Goal: Task Accomplishment & Management: Complete application form

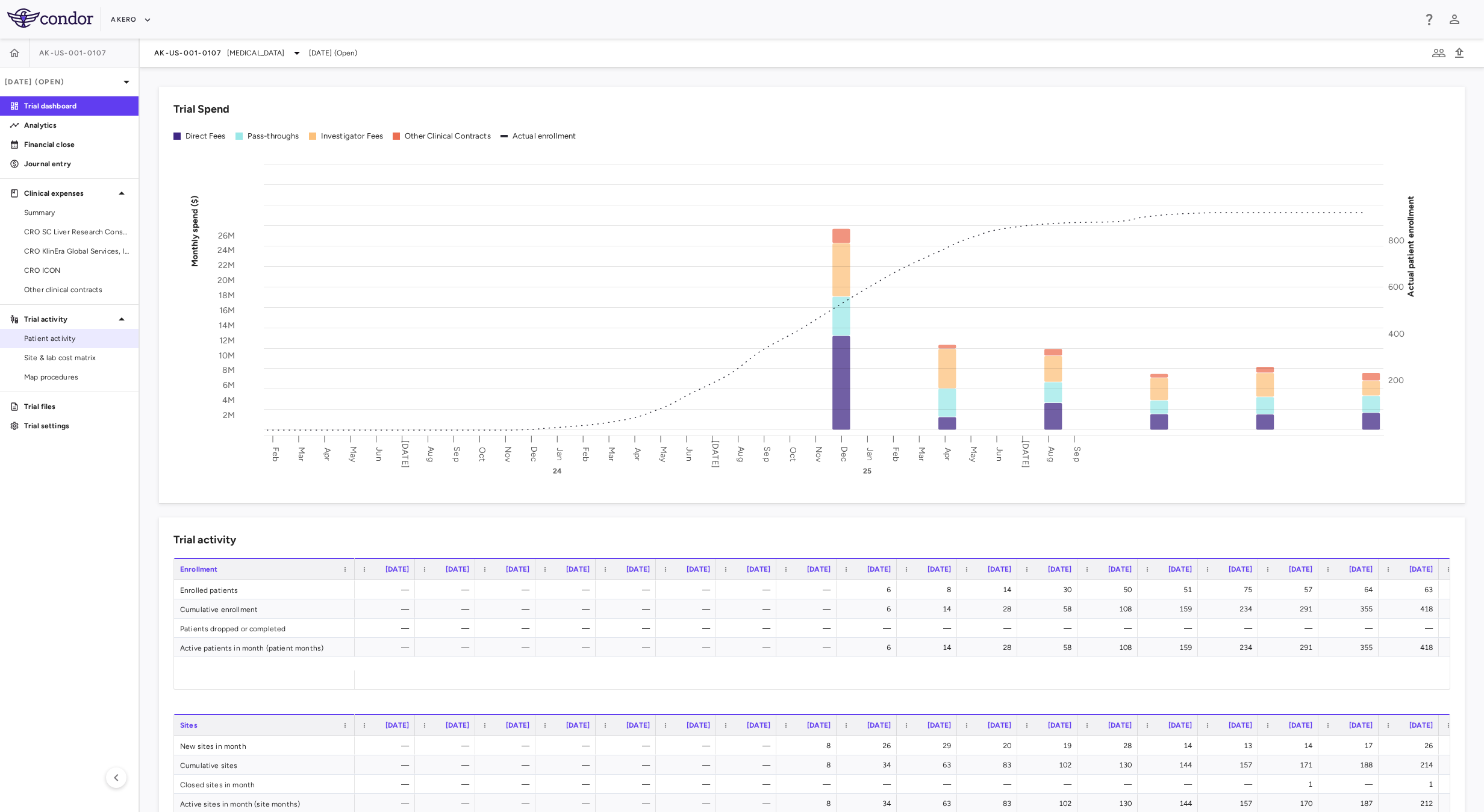
click at [70, 335] on span "Patient activity" at bounding box center [77, 338] width 105 height 10
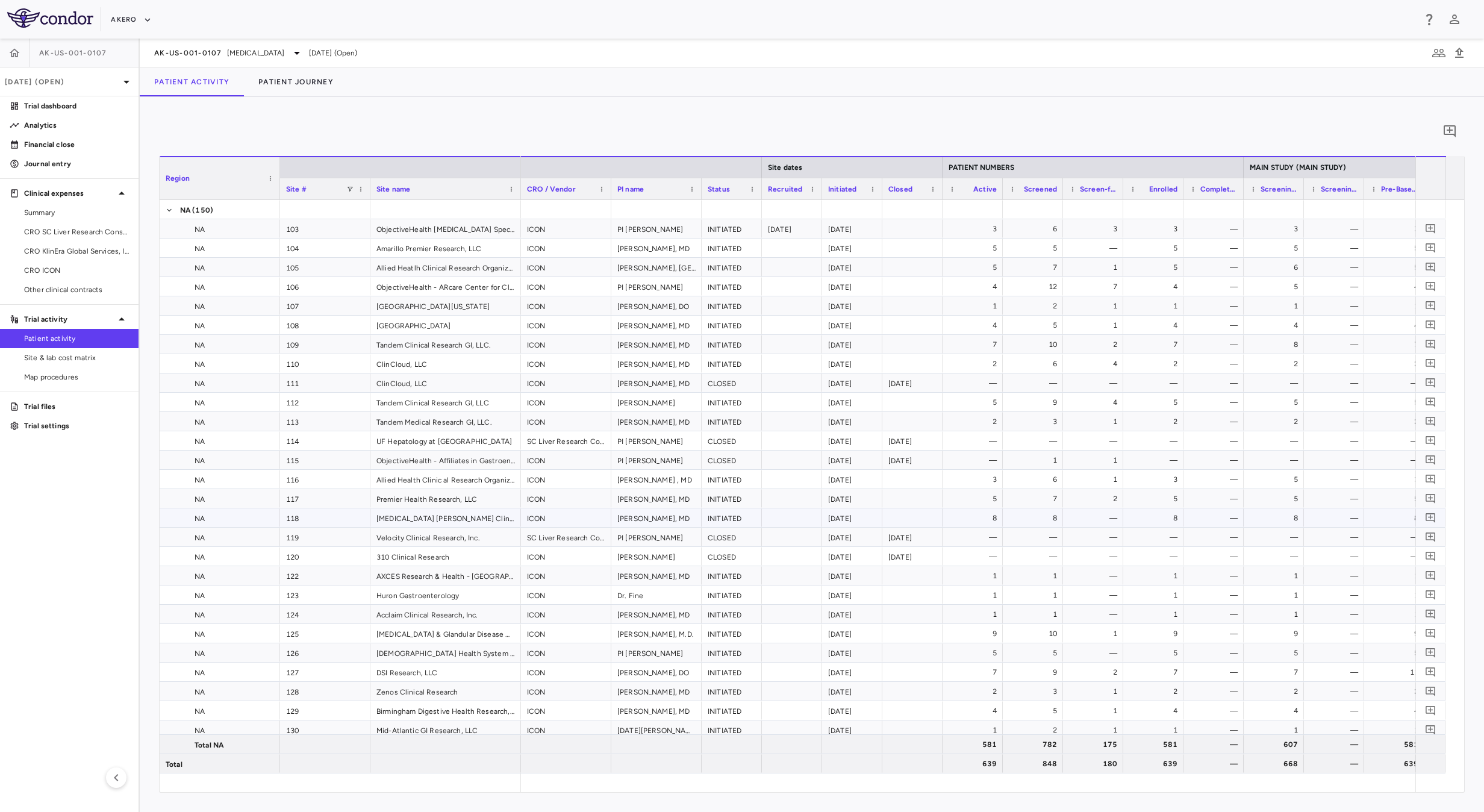
click at [743, 516] on div "INITIATED" at bounding box center [731, 517] width 60 height 18
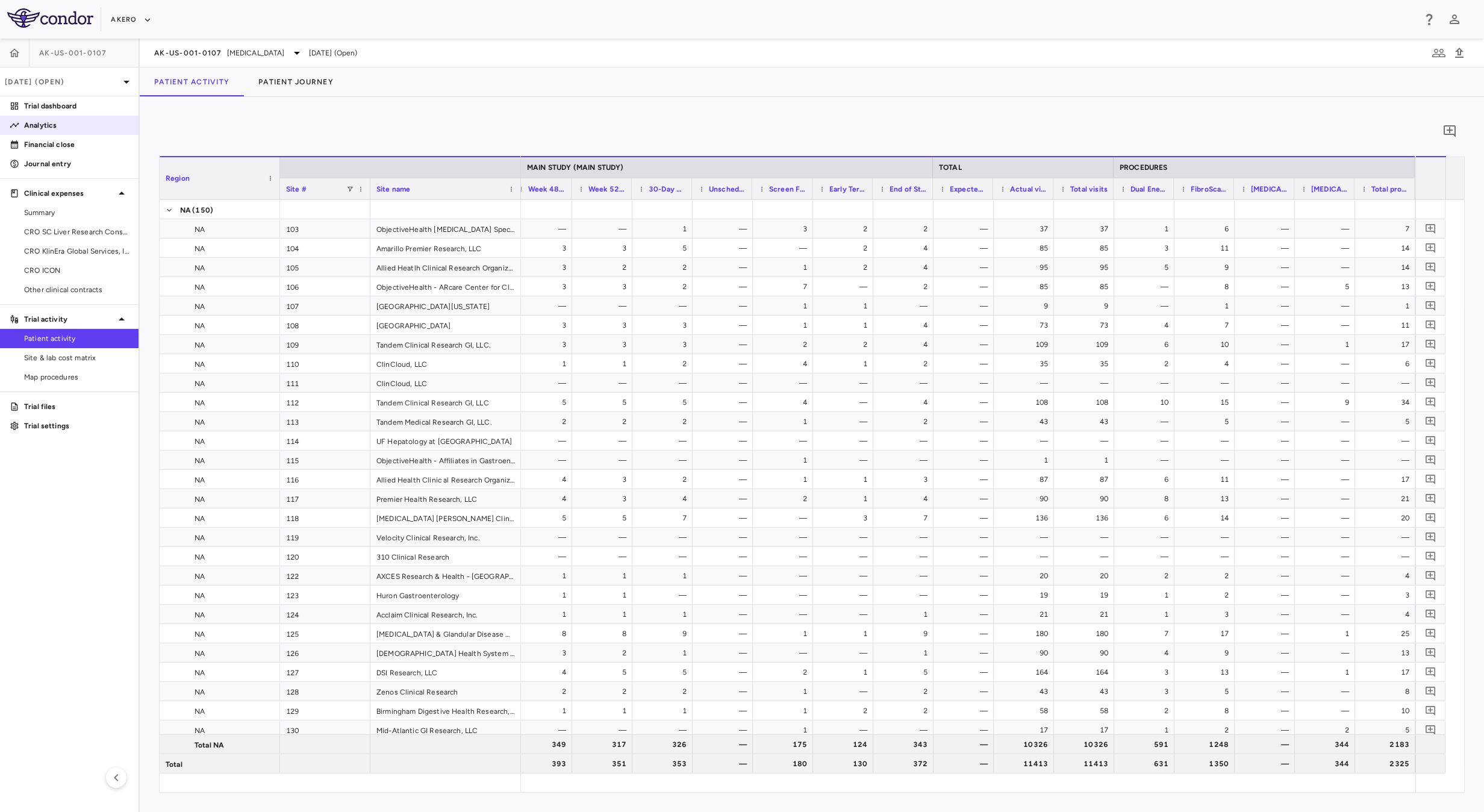
click at [73, 126] on p "Analytics" at bounding box center [77, 125] width 105 height 10
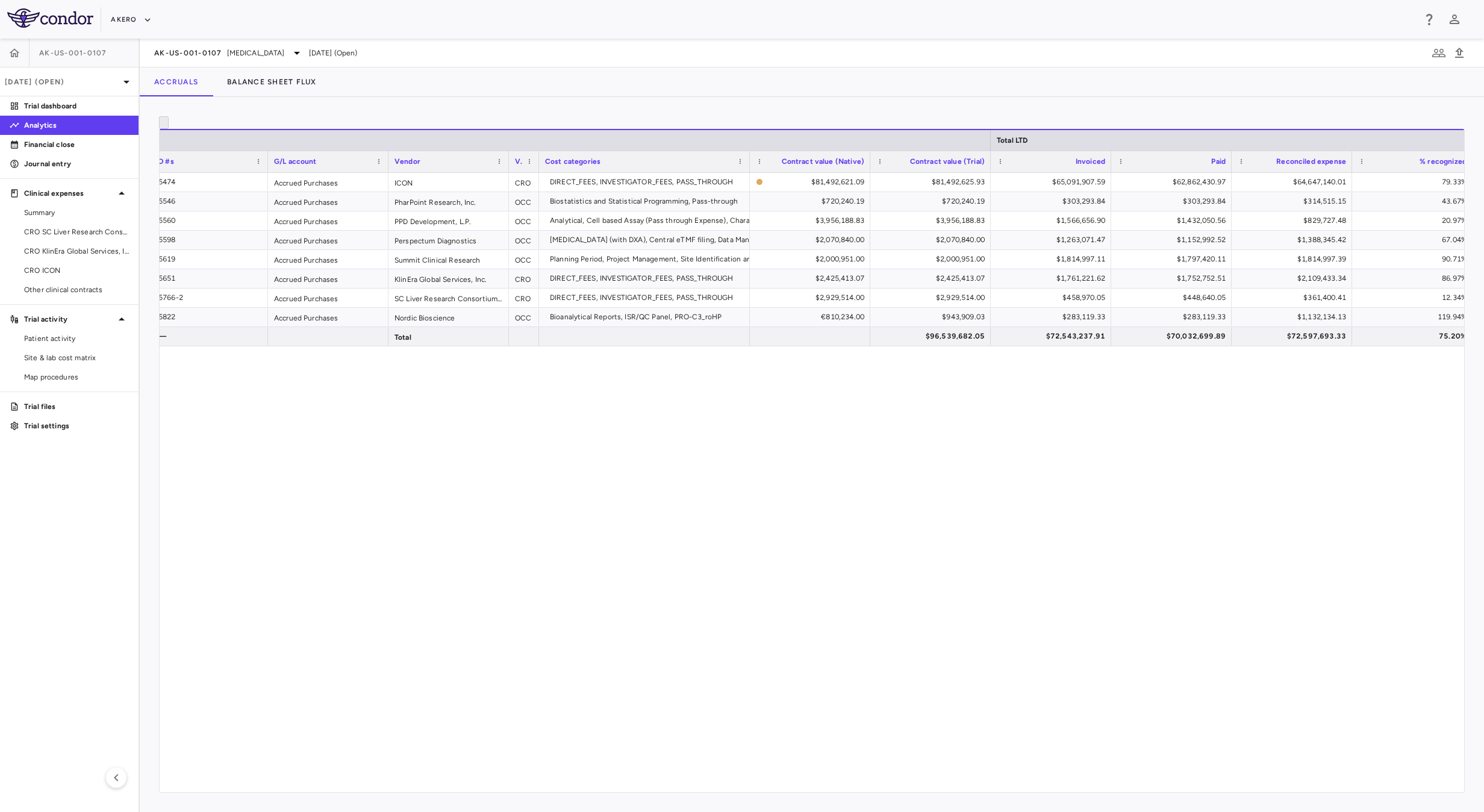
scroll to position [0, 173]
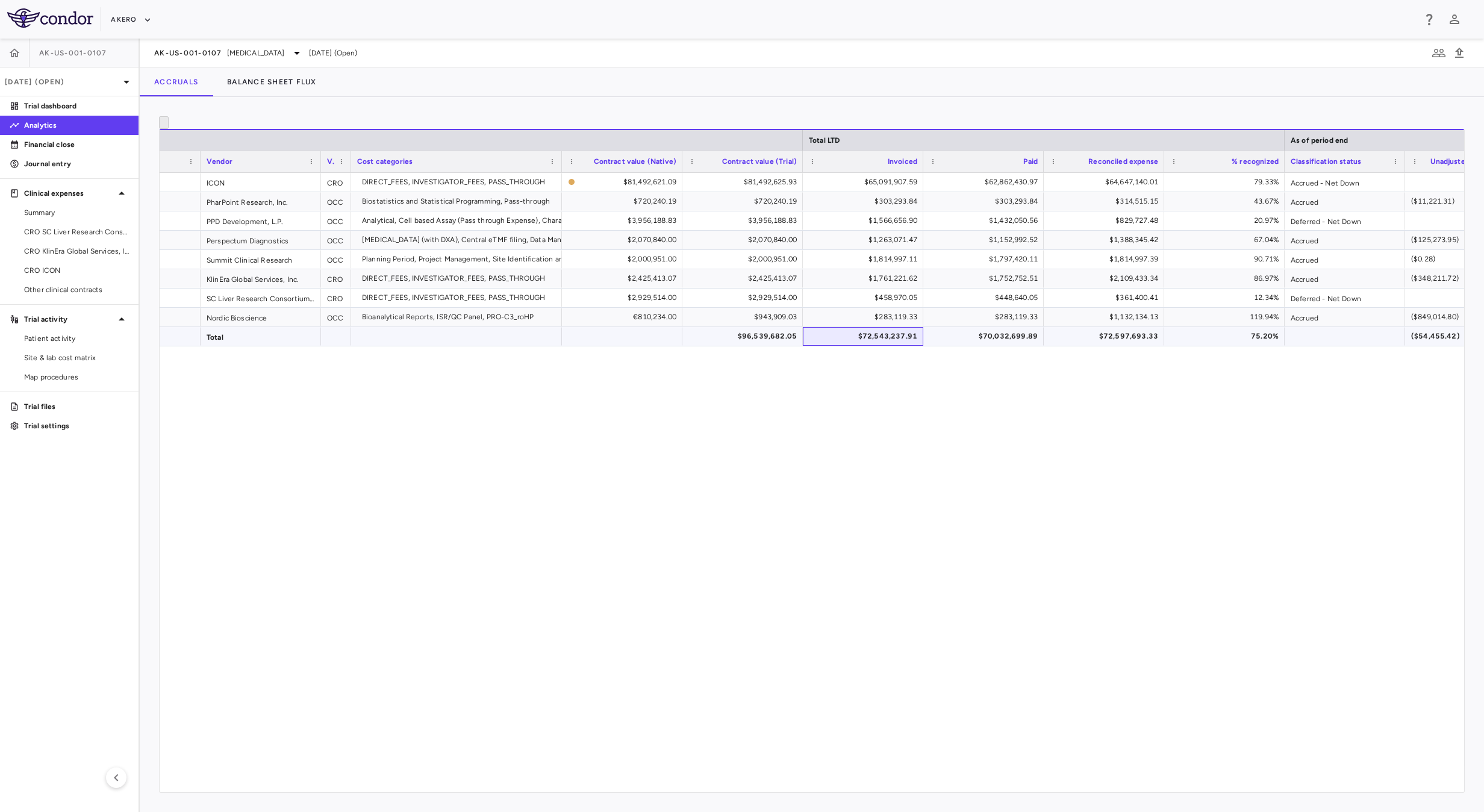
click at [856, 346] on div "$72,543,237.91" at bounding box center [865, 336] width 104 height 19
click at [659, 633] on div "5474 Accrued Purchases ICON CRO DIRECT_FEES, INVESTIGATOR_FEES, PASS_THROUGH $8…" at bounding box center [811, 472] width 1304 height 600
click at [868, 192] on div "$65,091,907.59" at bounding box center [865, 182] width 104 height 19
click at [868, 288] on div "$1,761,221.62" at bounding box center [865, 278] width 104 height 19
click at [865, 326] on div "$283,119.33" at bounding box center [865, 317] width 104 height 19
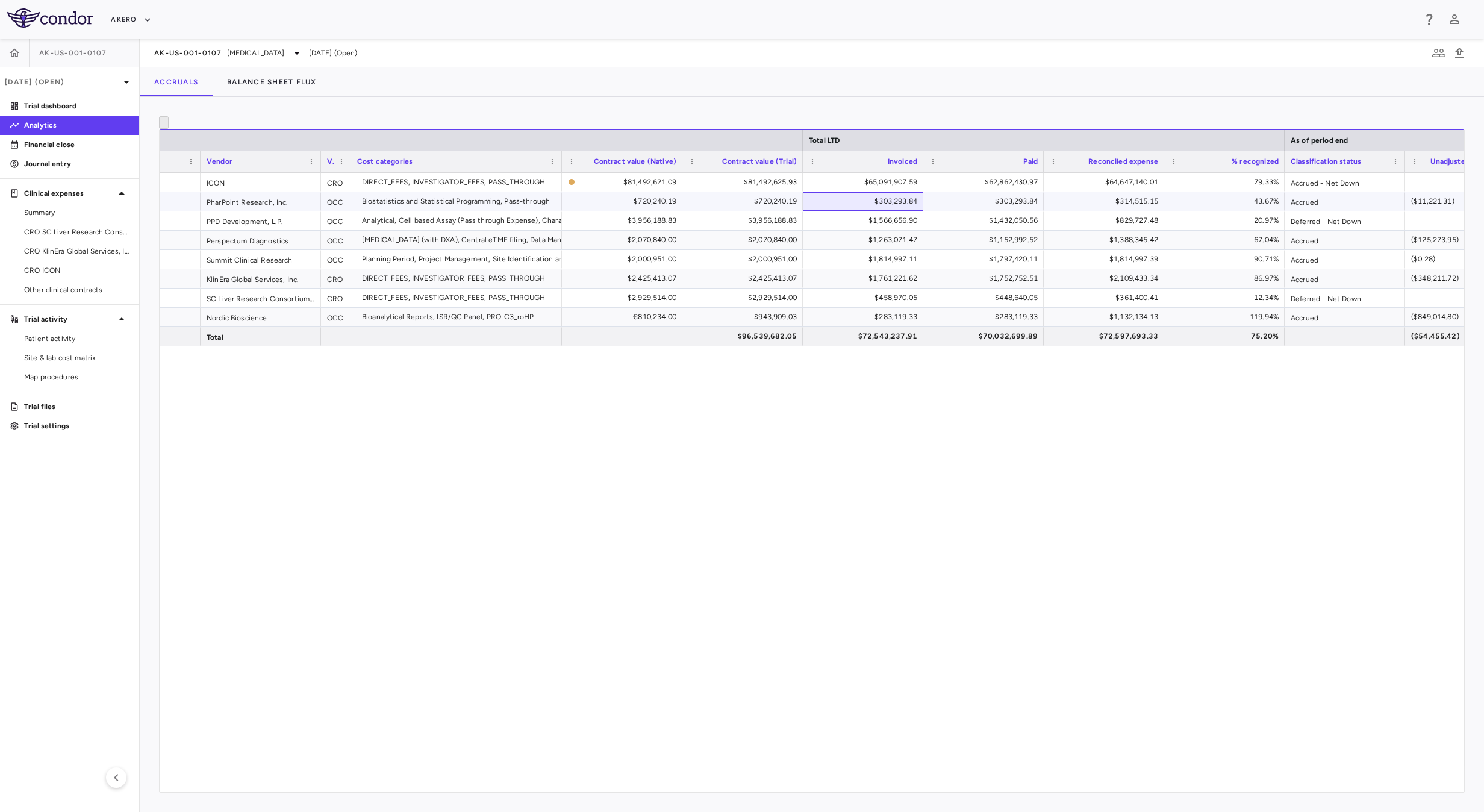
click at [871, 211] on div "$303,293.84" at bounding box center [865, 201] width 104 height 19
click at [1006, 192] on div "$62,862,430.97" at bounding box center [986, 182] width 104 height 19
click at [981, 398] on div "5474 Accrued Purchases ICON CRO DIRECT_FEES, INVESTIGATOR_FEES, PASS_THROUGH $8…" at bounding box center [811, 472] width 1304 height 600
click at [68, 340] on span "Patient activity" at bounding box center [77, 338] width 105 height 10
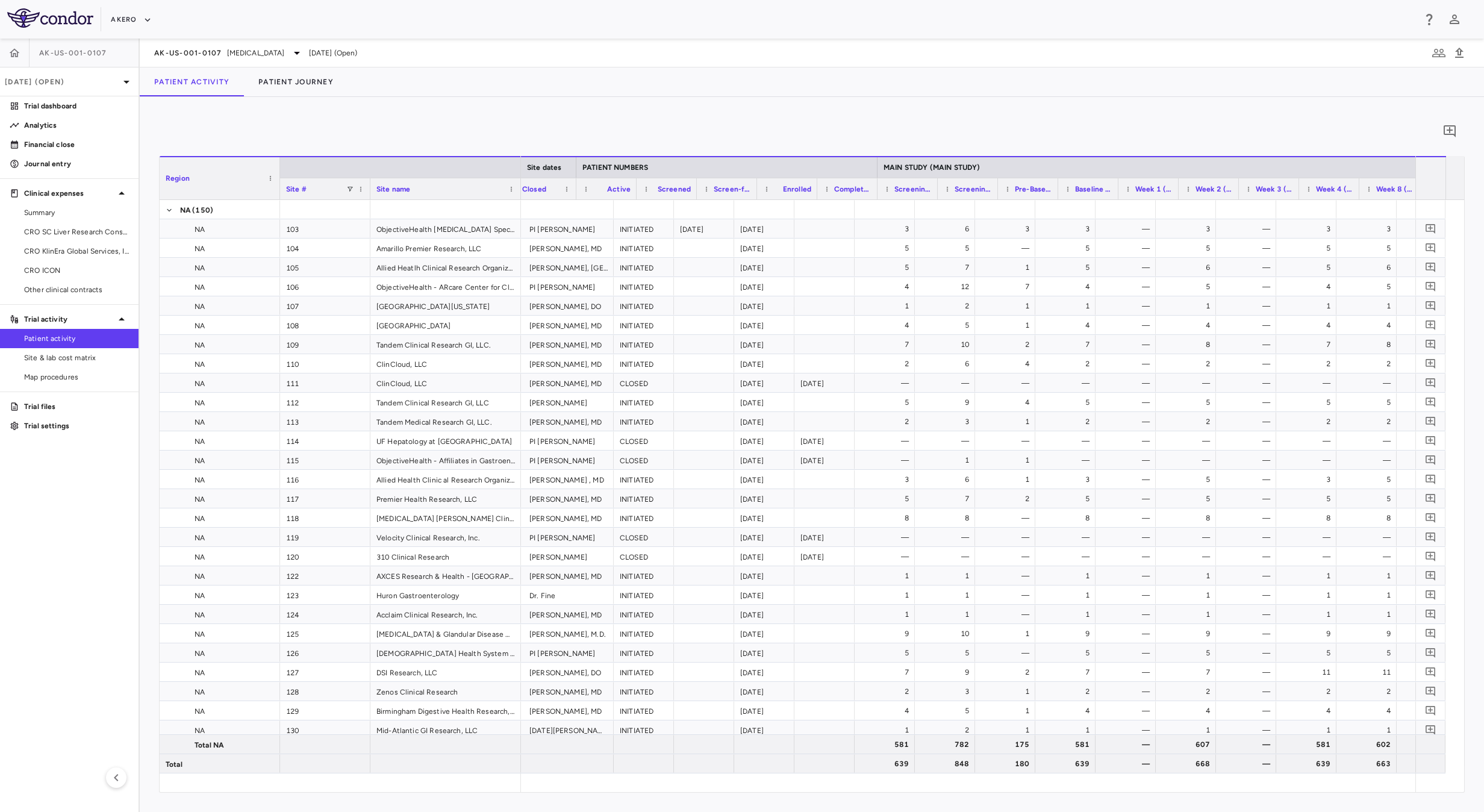
scroll to position [0, 366]
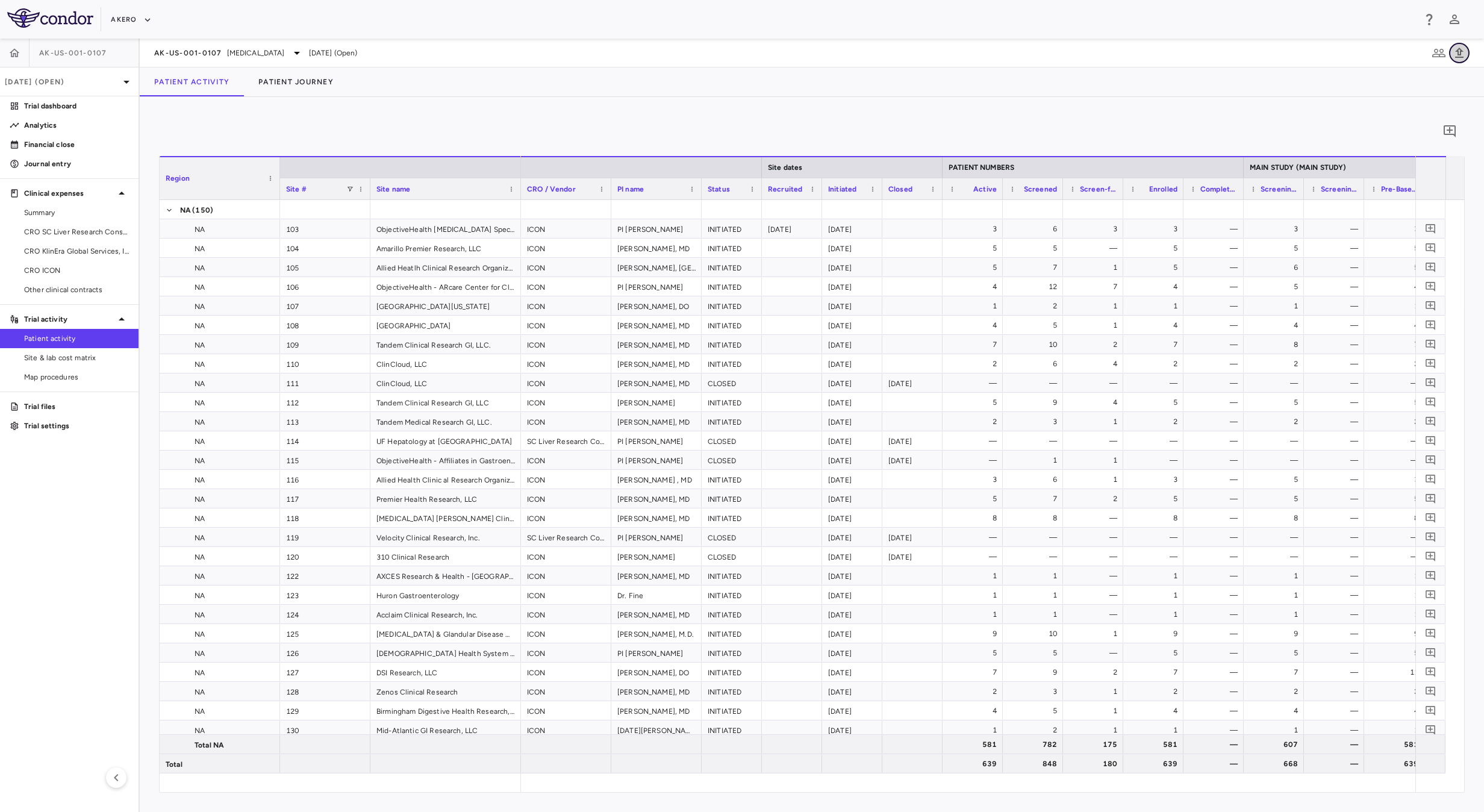
click at [1459, 58] on icon "button" at bounding box center [1460, 53] width 15 height 15
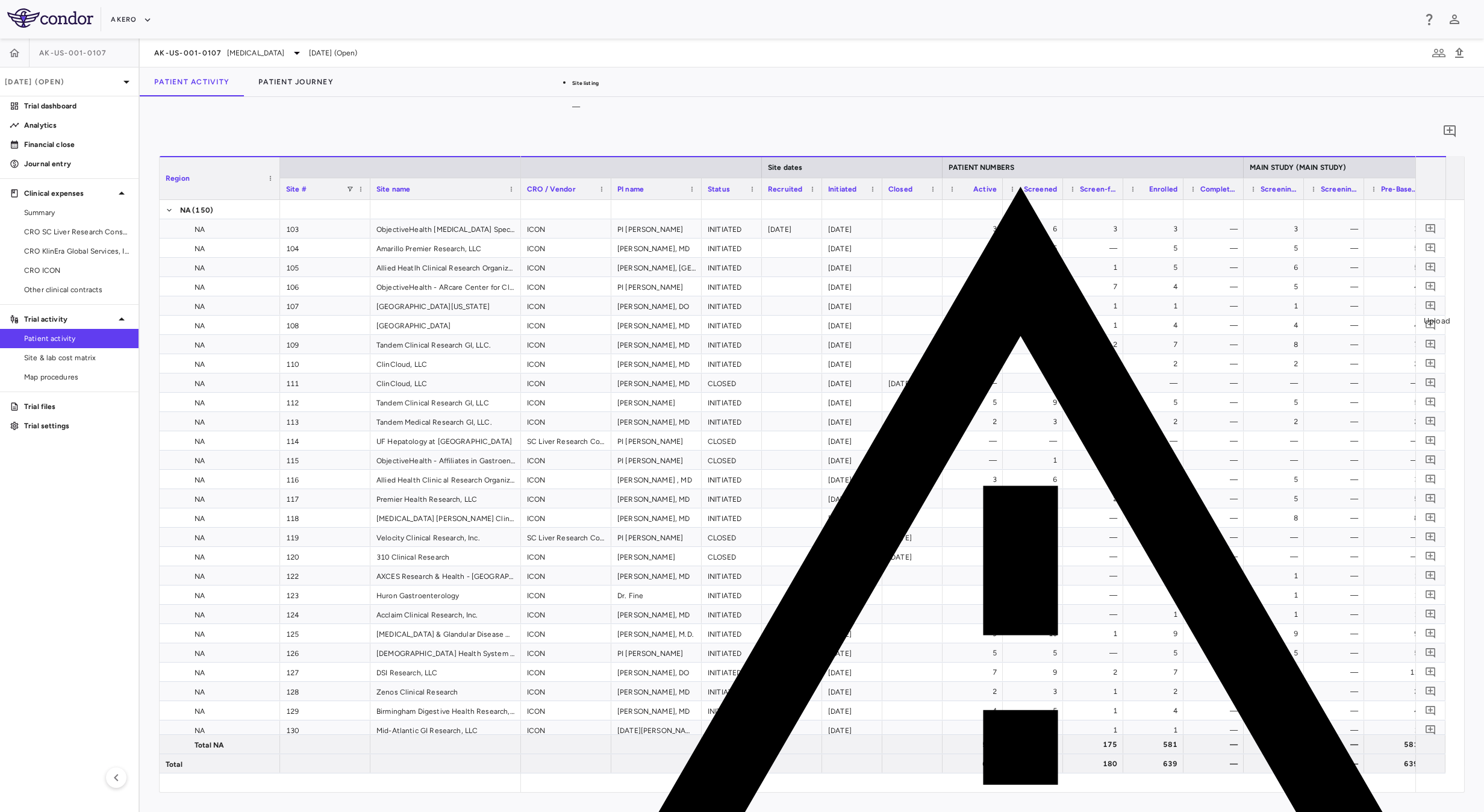
click at [0, 0] on input "Select file" at bounding box center [0, 0] width 0 height 0
click at [828, 113] on li "Dual Energy X-ray" at bounding box center [643, 108] width 368 height 10
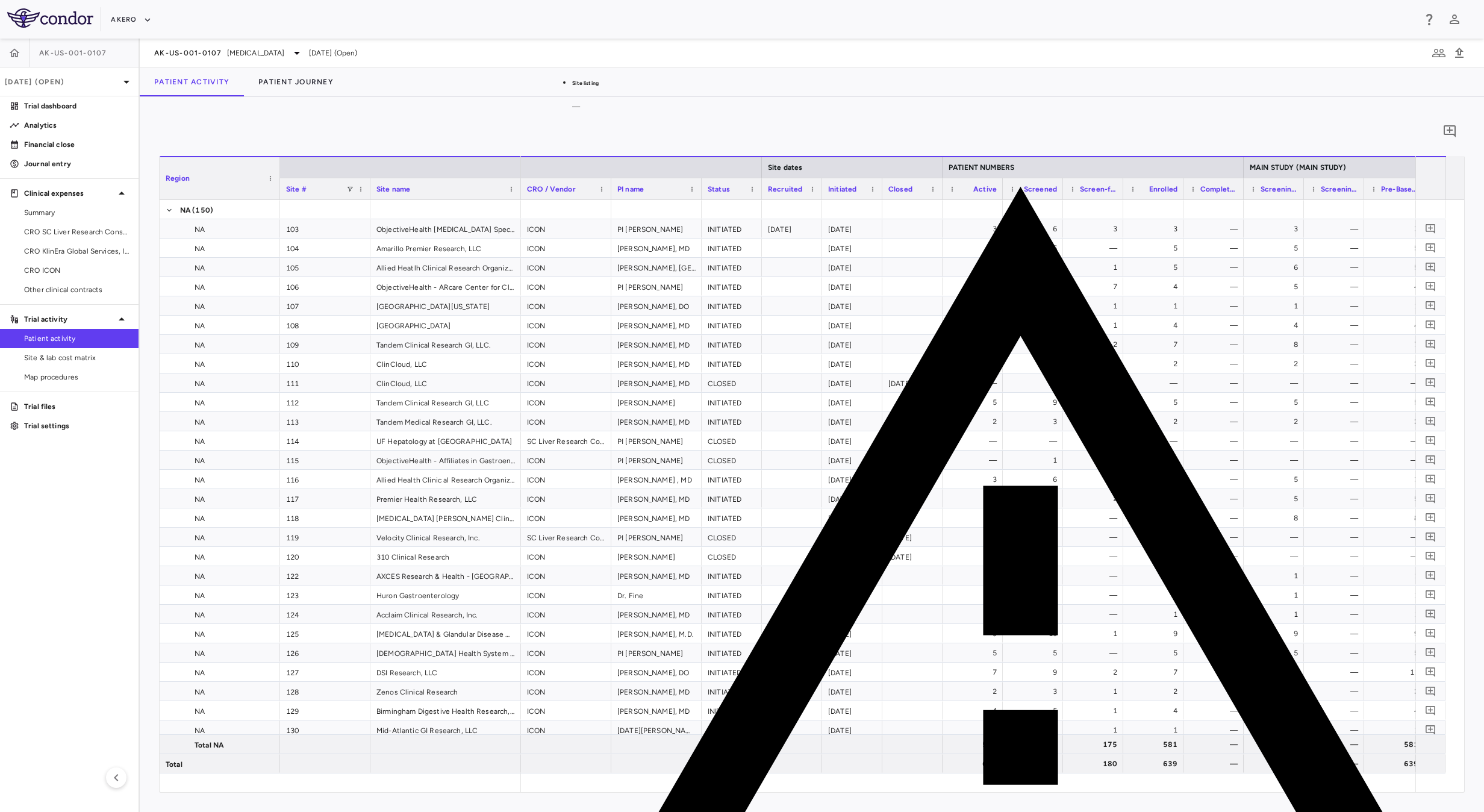
click at [0, 0] on input "Select file" at bounding box center [0, 0] width 0 height 0
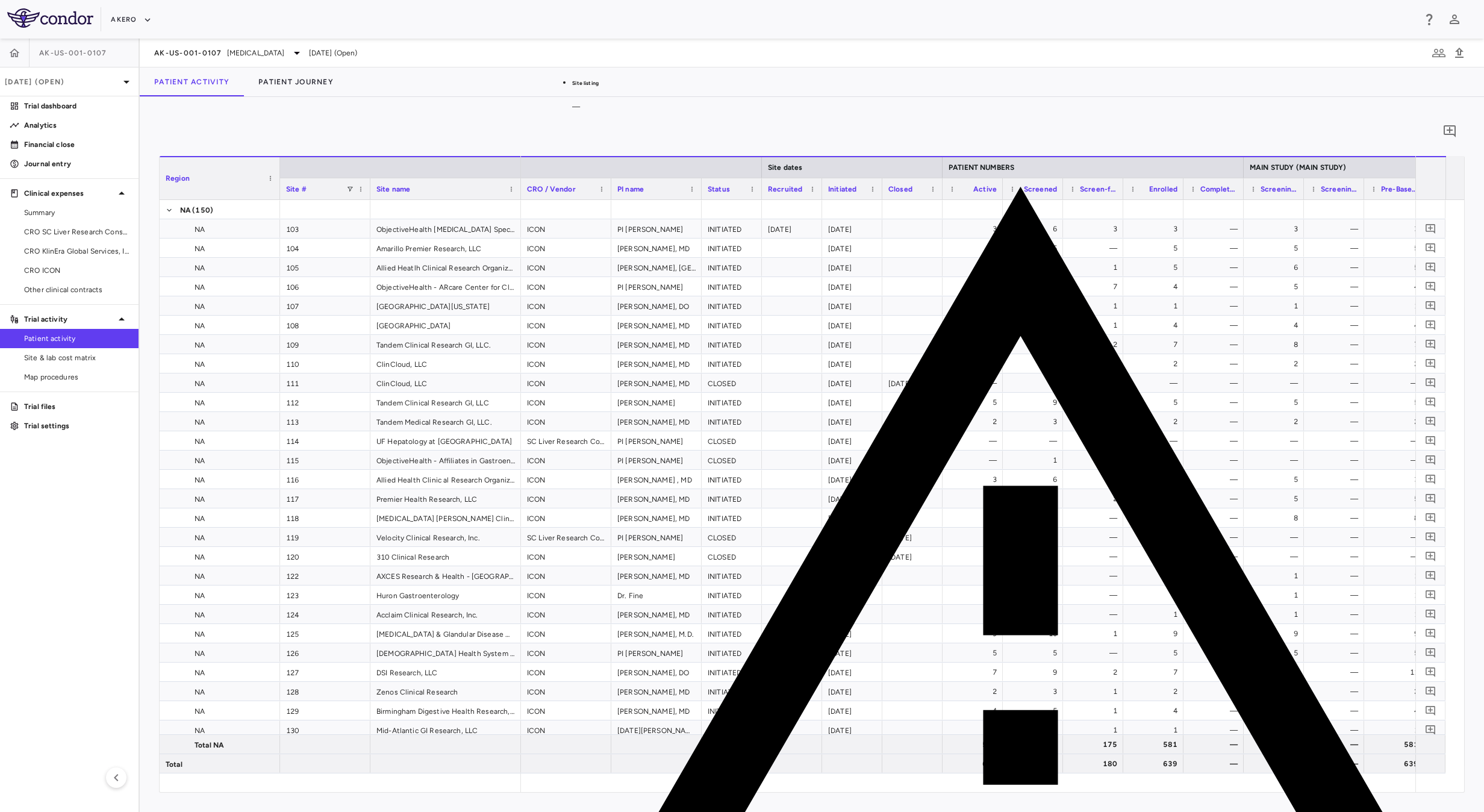
click at [828, 113] on li "Dual Energy X-ray" at bounding box center [643, 108] width 368 height 10
click at [0, 0] on input "Select file" at bounding box center [0, 0] width 0 height 0
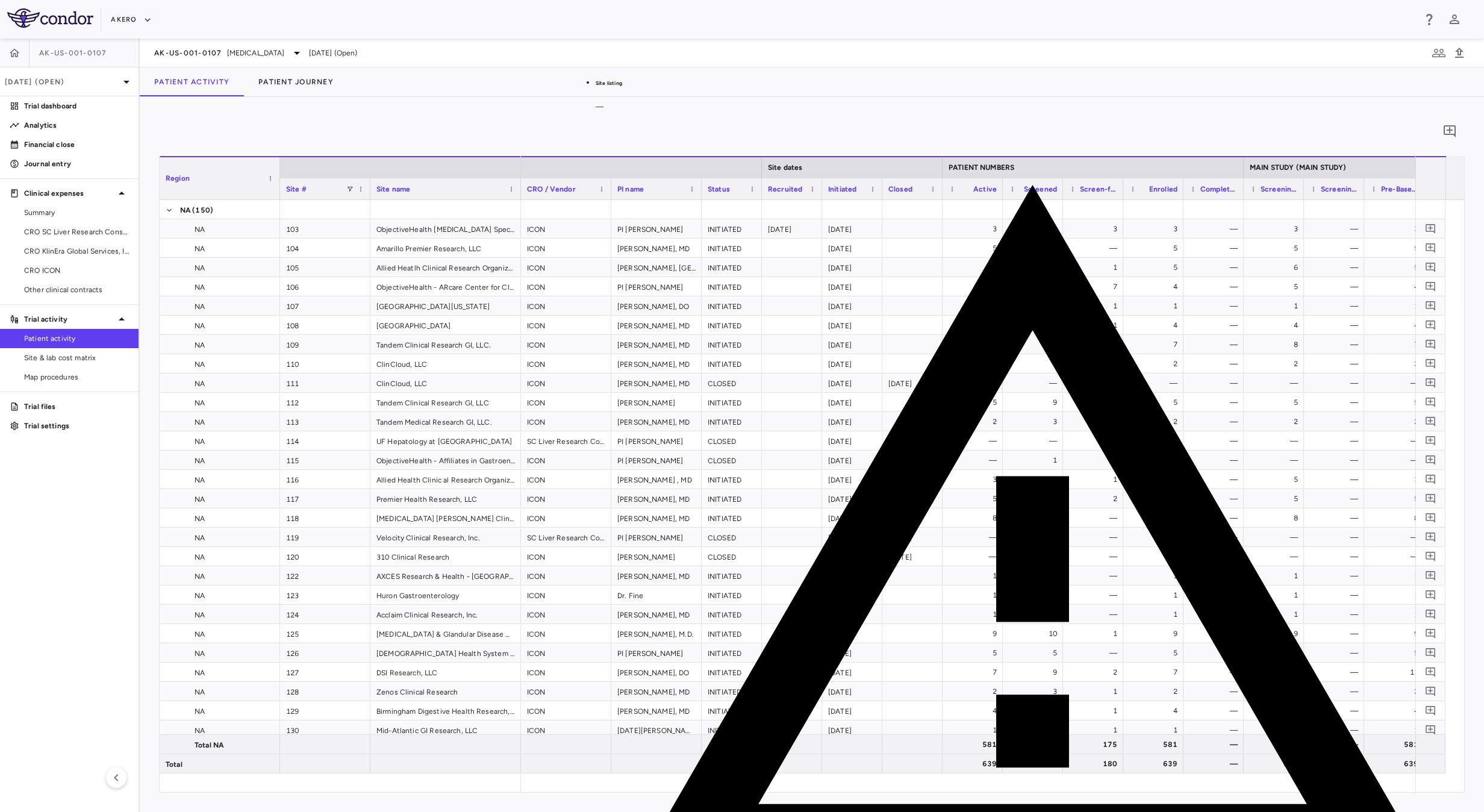
click at [712, 105] on div "0 Region Drag here to set column labels Region Site # Site name NA" at bounding box center [811, 454] width 1345 height 715
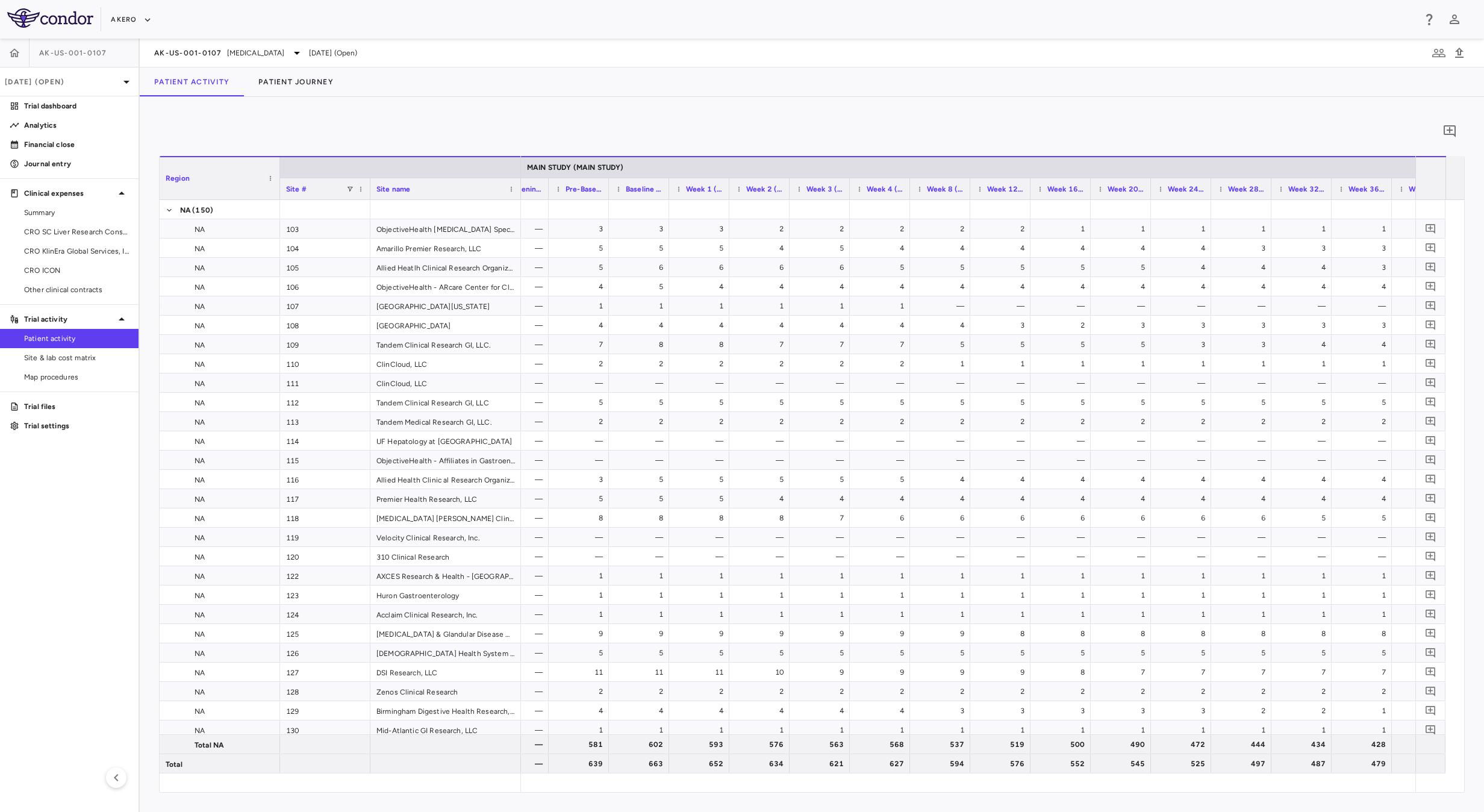
scroll to position [0, 844]
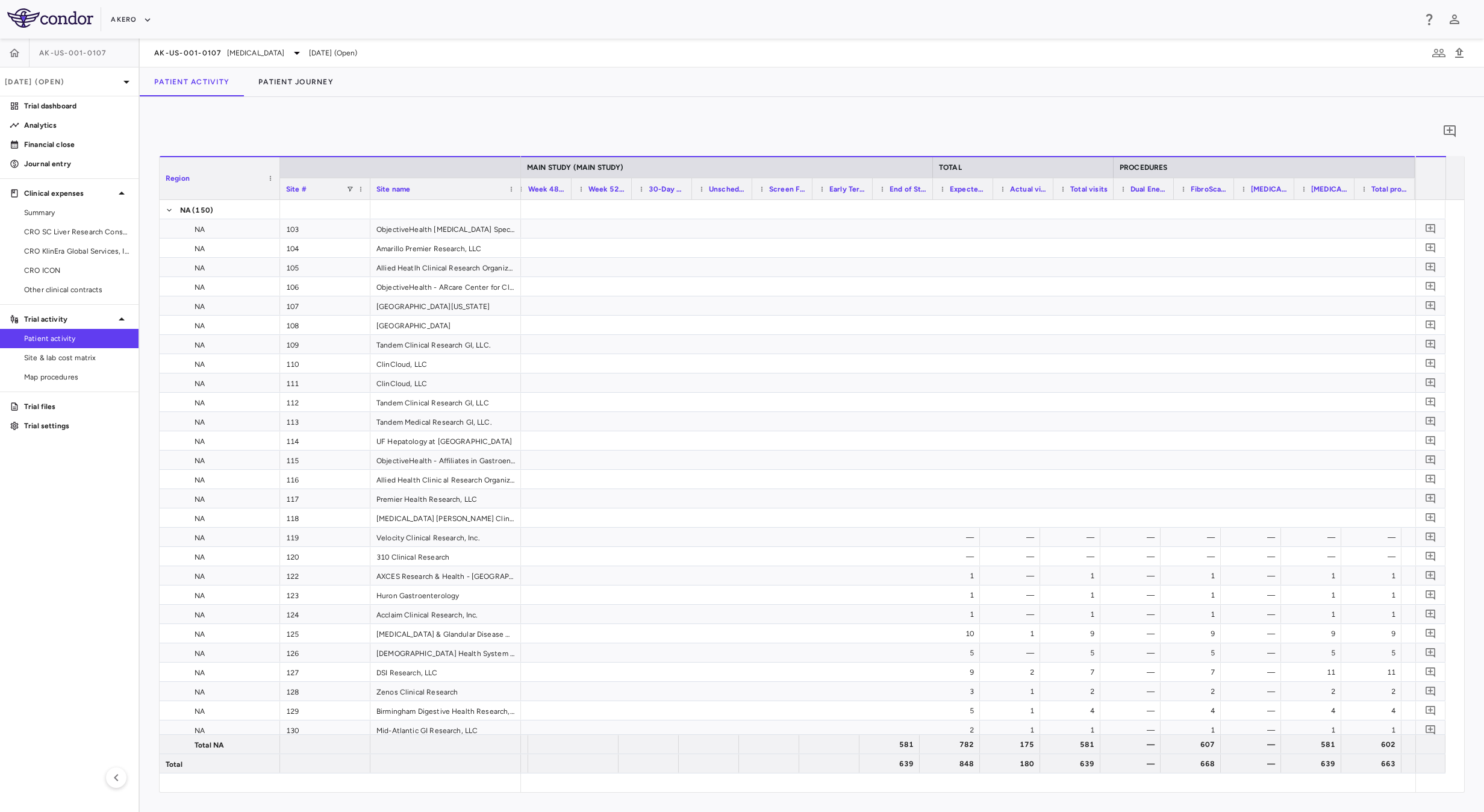
scroll to position [0, 1817]
